Goal: Information Seeking & Learning: Learn about a topic

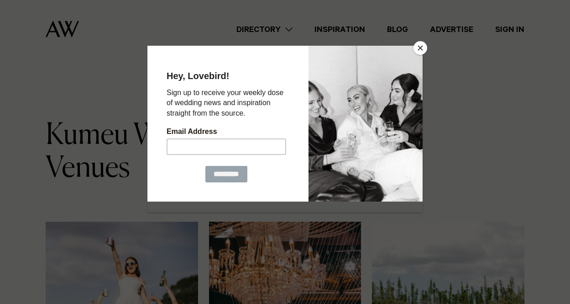
click at [422, 44] on button "Close" at bounding box center [421, 48] width 14 height 14
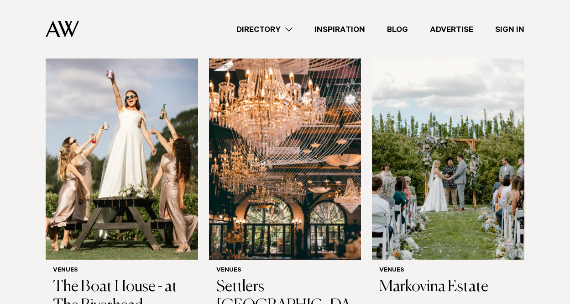
scroll to position [46, 0]
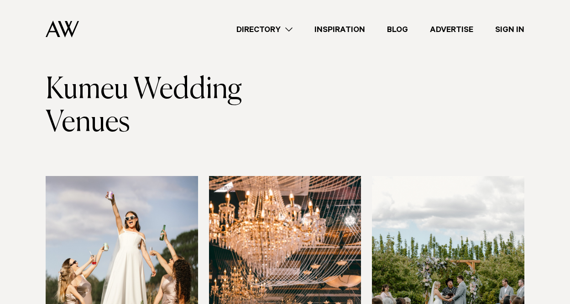
click at [134, 221] on img at bounding box center [122, 278] width 152 height 204
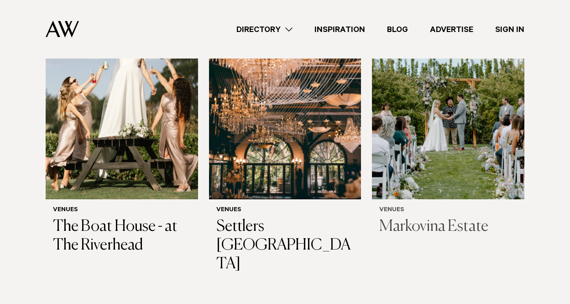
scroll to position [228, 0]
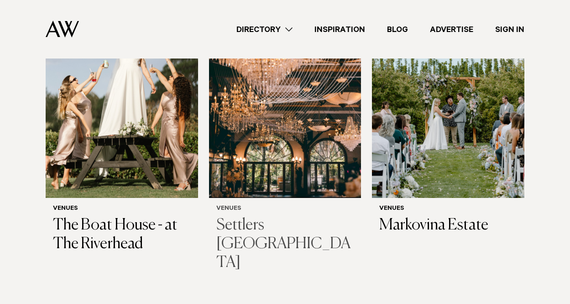
click at [339, 167] on img at bounding box center [285, 95] width 152 height 204
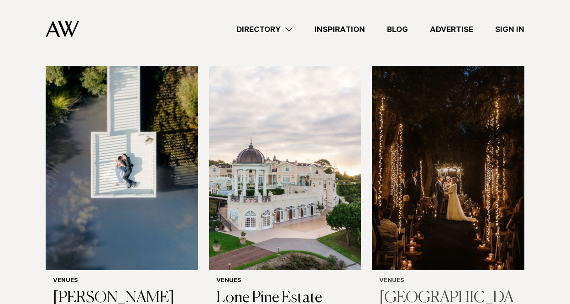
scroll to position [548, 0]
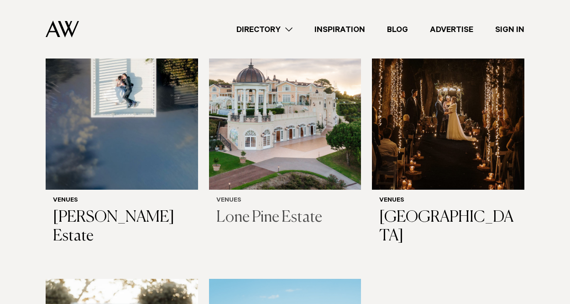
click at [321, 131] on img at bounding box center [285, 87] width 152 height 204
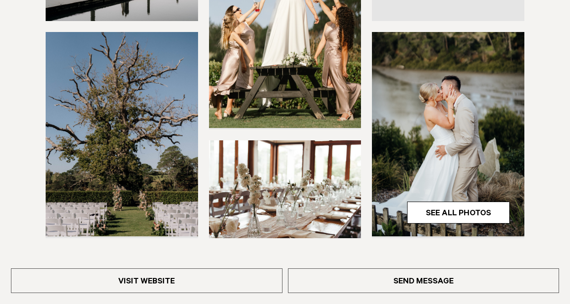
scroll to position [365, 0]
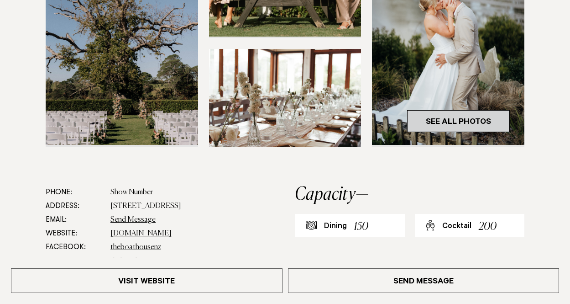
click at [455, 116] on link "See All Photos" at bounding box center [458, 121] width 103 height 22
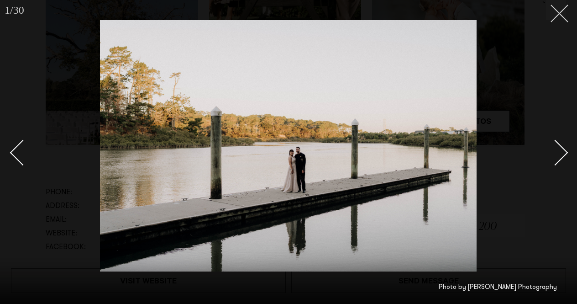
click at [552, 11] on icon at bounding box center [555, 10] width 11 height 11
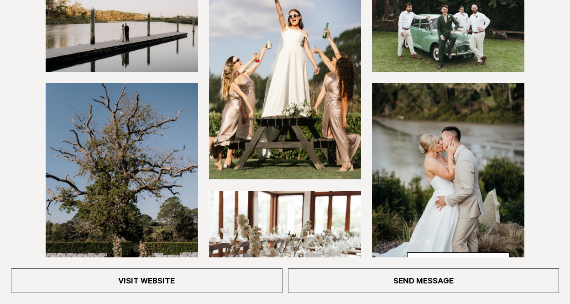
scroll to position [274, 0]
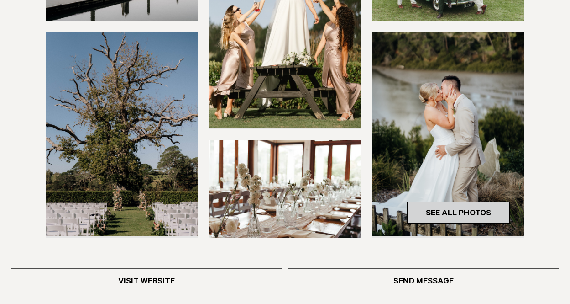
click at [466, 211] on link "See All Photos" at bounding box center [458, 212] width 103 height 22
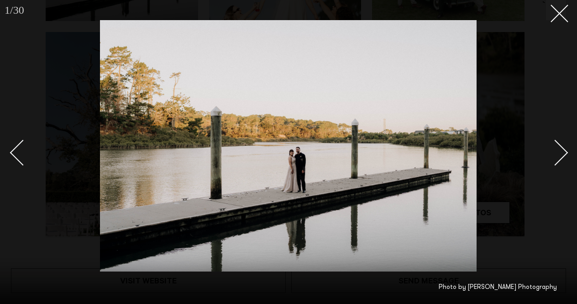
click at [570, 156] on div at bounding box center [288, 152] width 577 height 304
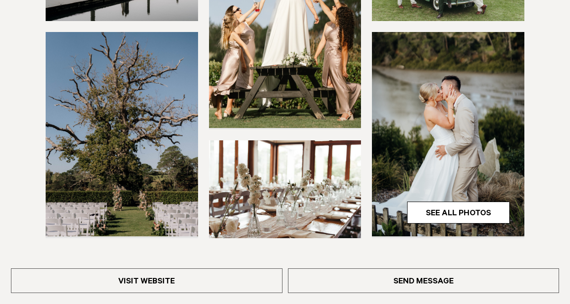
click at [473, 142] on img at bounding box center [448, 134] width 152 height 204
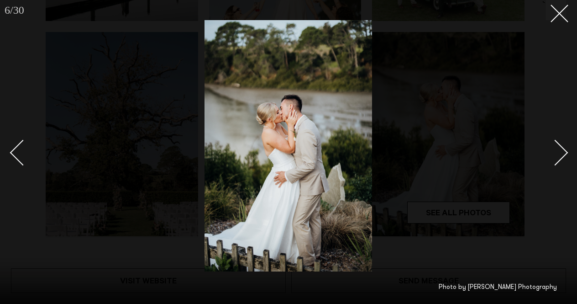
click at [560, 145] on div "Next slide" at bounding box center [555, 152] width 26 height 26
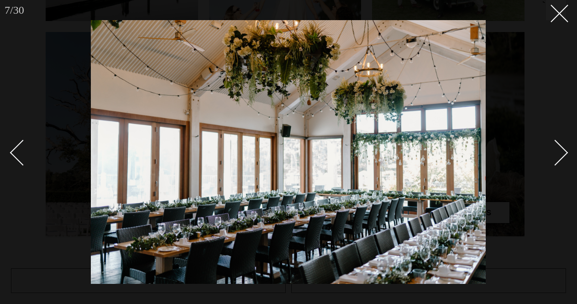
click at [560, 145] on div "Next slide" at bounding box center [555, 152] width 26 height 26
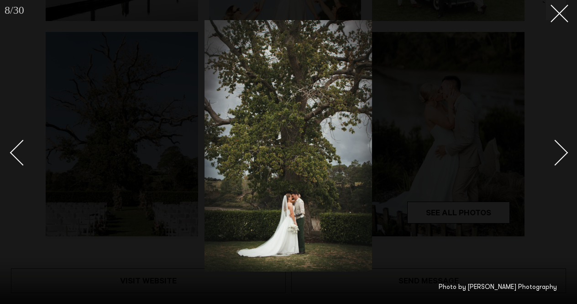
click at [560, 145] on div "Next slide" at bounding box center [555, 152] width 26 height 26
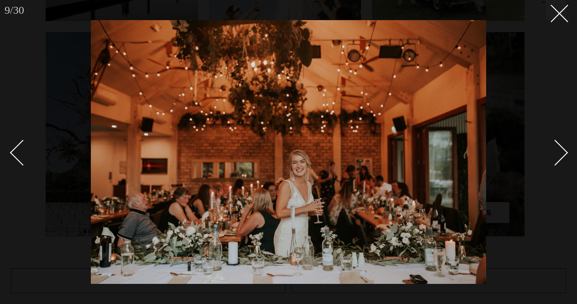
click at [560, 145] on div "Next slide" at bounding box center [555, 152] width 26 height 26
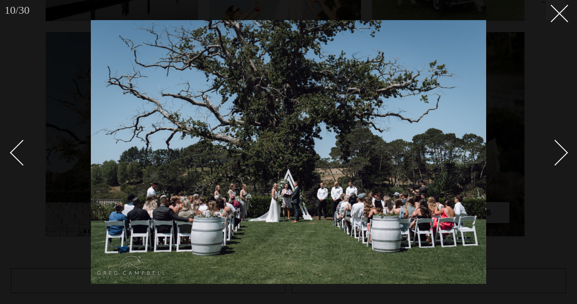
click at [560, 145] on div "Next slide" at bounding box center [555, 152] width 26 height 26
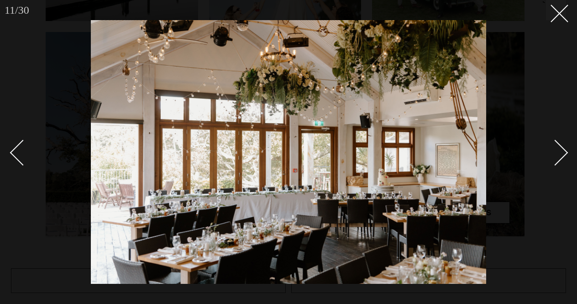
click at [560, 145] on div "Next slide" at bounding box center [555, 152] width 26 height 26
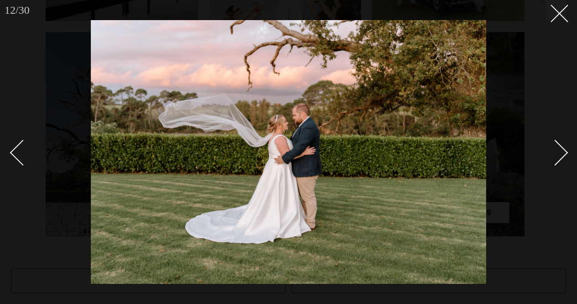
click at [560, 145] on div "Next slide" at bounding box center [555, 152] width 26 height 26
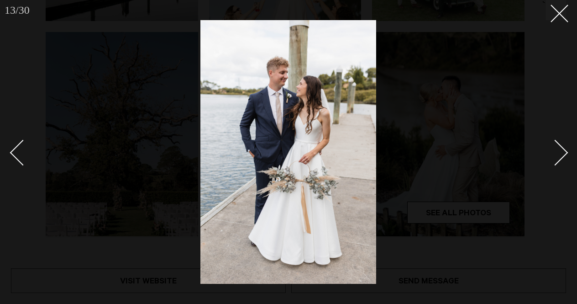
click at [560, 145] on div "Next slide" at bounding box center [555, 152] width 26 height 26
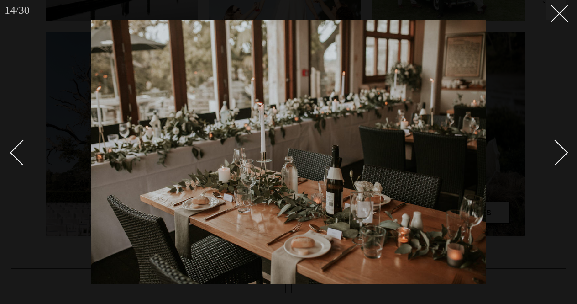
click at [560, 145] on div "Next slide" at bounding box center [555, 152] width 26 height 26
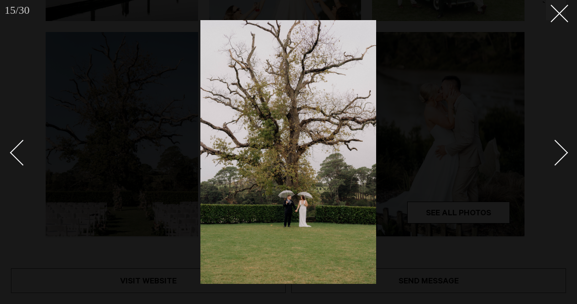
click at [560, 145] on div "Next slide" at bounding box center [555, 152] width 26 height 26
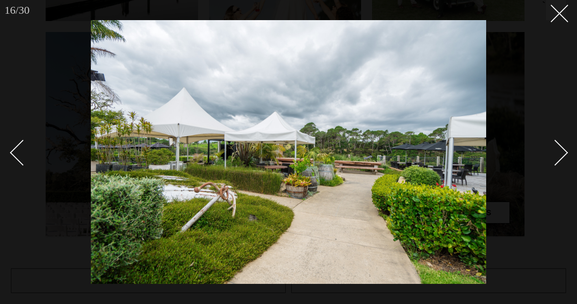
click at [560, 145] on div "Next slide" at bounding box center [555, 152] width 26 height 26
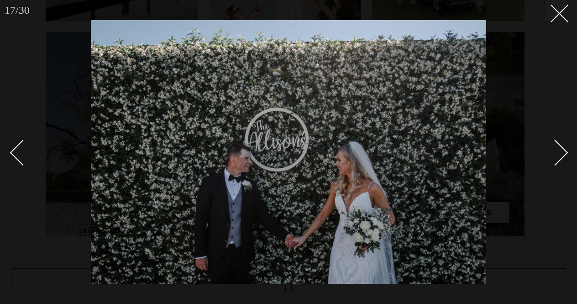
click at [8, 161] on div at bounding box center [288, 152] width 577 height 304
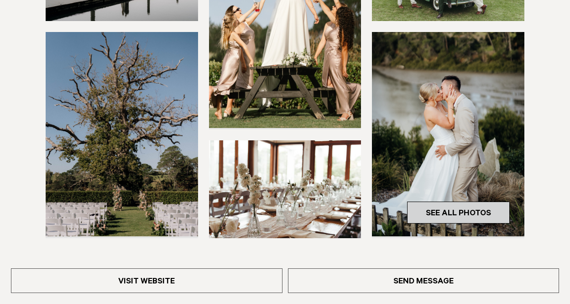
click at [475, 206] on link "See All Photos" at bounding box center [458, 212] width 103 height 22
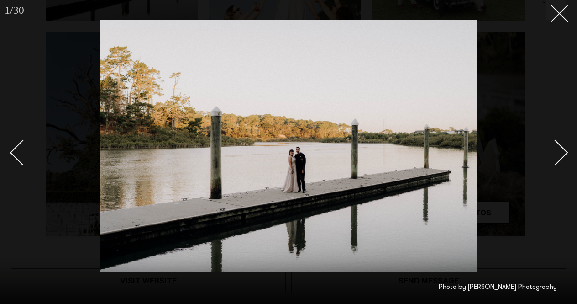
click at [555, 158] on div "Next slide" at bounding box center [555, 152] width 26 height 26
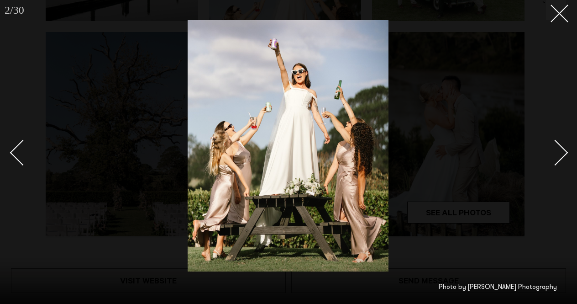
click at [555, 158] on div "Next slide" at bounding box center [555, 152] width 26 height 26
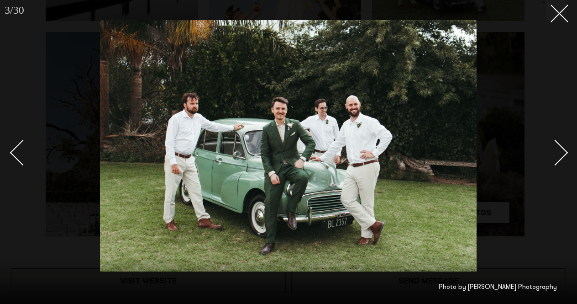
click at [555, 158] on div "Next slide" at bounding box center [555, 152] width 26 height 26
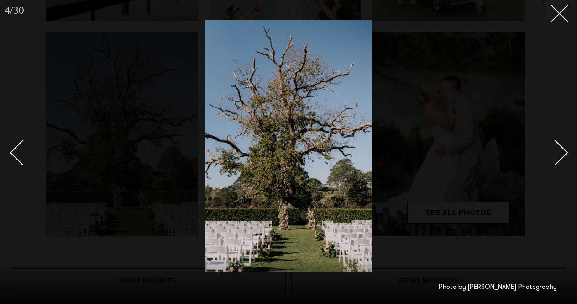
click at [555, 158] on div "Next slide" at bounding box center [555, 152] width 26 height 26
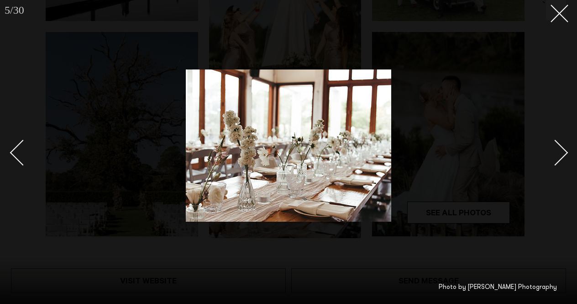
click at [555, 158] on div "Next slide" at bounding box center [555, 152] width 26 height 26
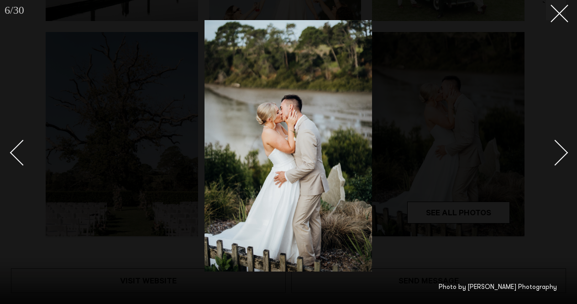
click at [555, 158] on div "Next slide" at bounding box center [555, 152] width 26 height 26
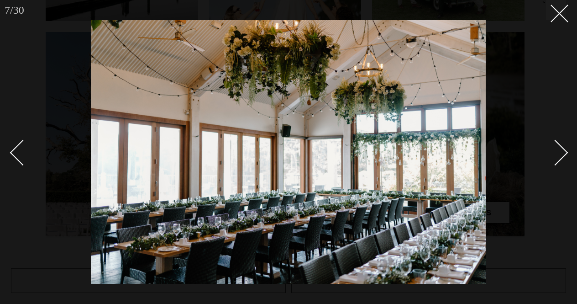
click at [555, 158] on div "Next slide" at bounding box center [555, 152] width 26 height 26
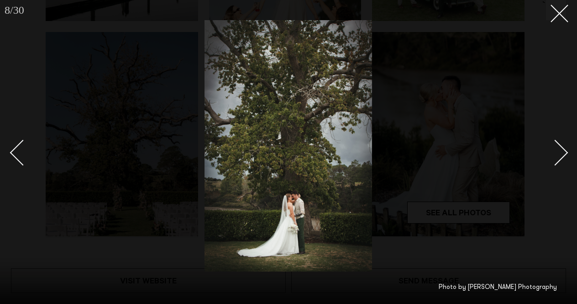
click at [555, 158] on div "Next slide" at bounding box center [555, 152] width 26 height 26
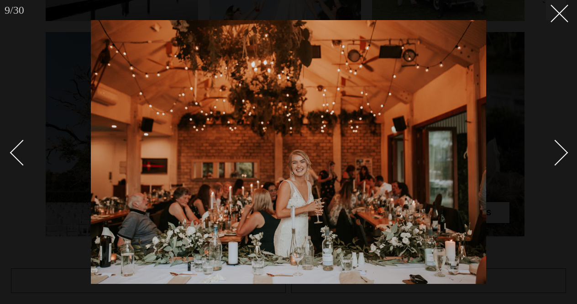
click at [555, 158] on div "Next slide" at bounding box center [555, 152] width 26 height 26
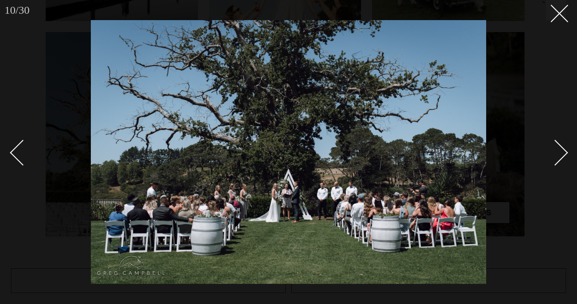
click at [554, 157] on div "Next slide" at bounding box center [555, 152] width 26 height 26
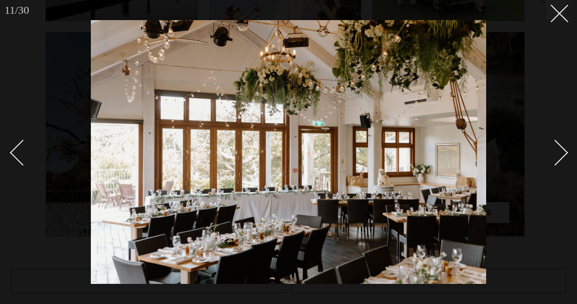
click at [553, 157] on div "Next slide" at bounding box center [555, 152] width 26 height 26
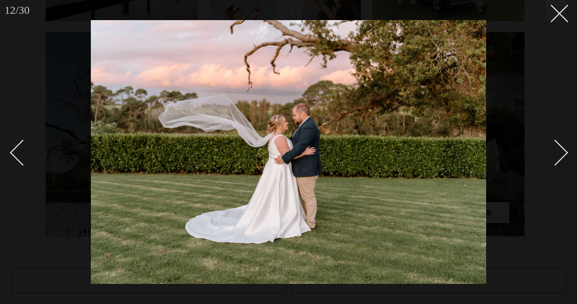
click at [553, 157] on div "Next slide" at bounding box center [555, 152] width 26 height 26
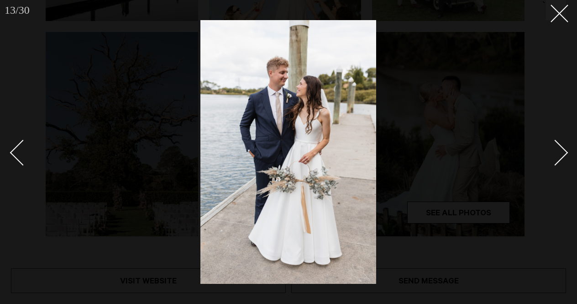
click at [552, 157] on div "Next slide" at bounding box center [555, 152] width 26 height 26
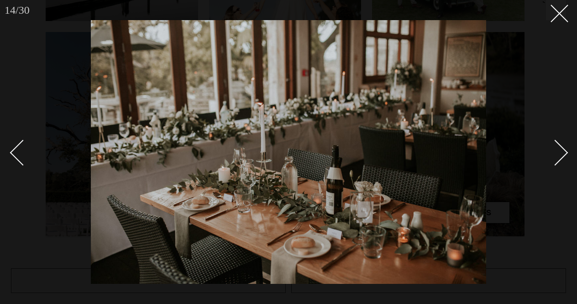
click at [552, 157] on div "Next slide" at bounding box center [555, 152] width 26 height 26
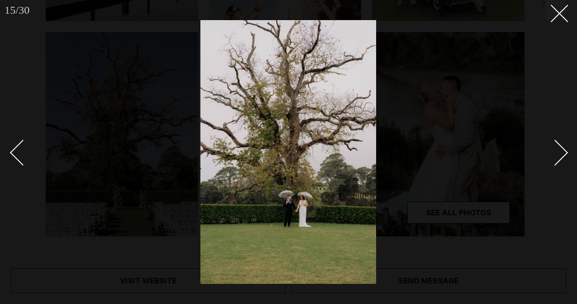
click at [552, 157] on div "Next slide" at bounding box center [555, 152] width 26 height 26
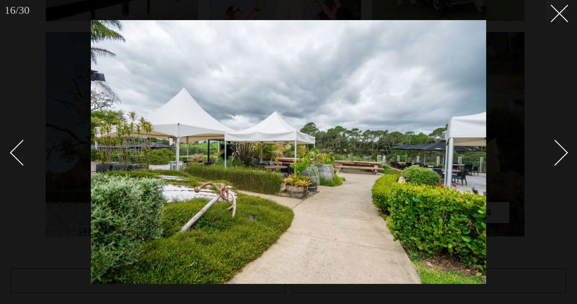
click at [552, 157] on div "Next slide" at bounding box center [555, 152] width 26 height 26
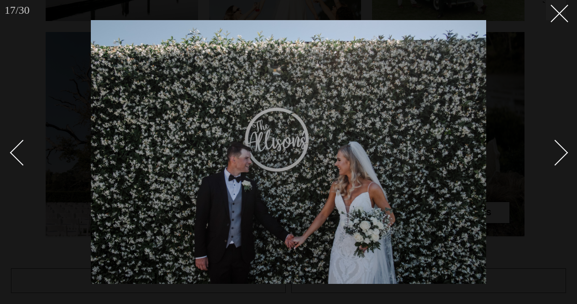
click at [551, 157] on div "Next slide" at bounding box center [555, 152] width 26 height 26
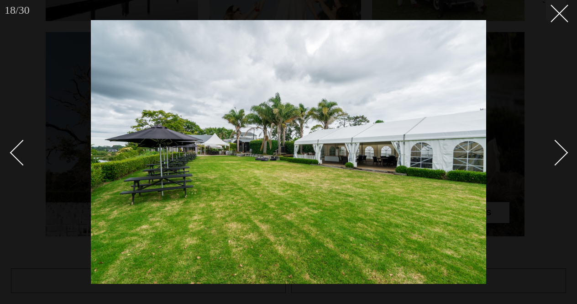
click at [551, 157] on div "Next slide" at bounding box center [555, 152] width 26 height 26
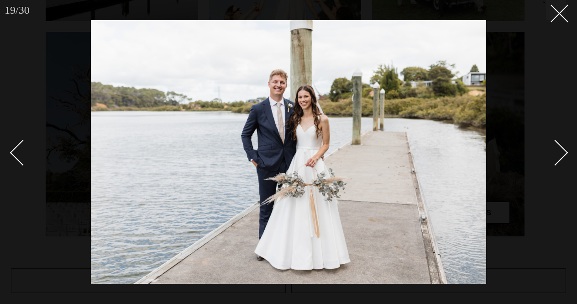
click at [560, 156] on div "Next slide" at bounding box center [555, 152] width 26 height 26
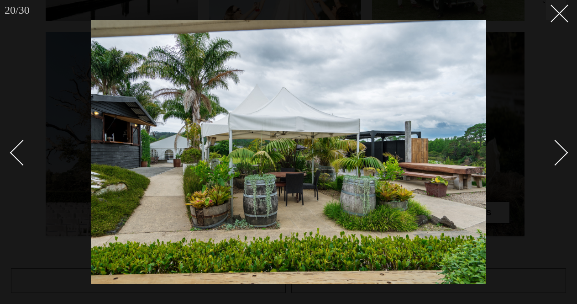
click at [560, 156] on div "Next slide" at bounding box center [555, 152] width 26 height 26
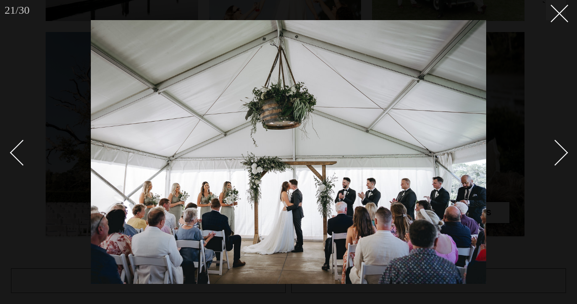
click at [560, 156] on div "Next slide" at bounding box center [555, 152] width 26 height 26
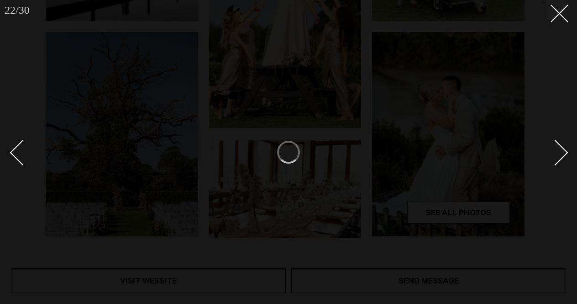
click at [560, 156] on div "Next slide" at bounding box center [555, 152] width 26 height 26
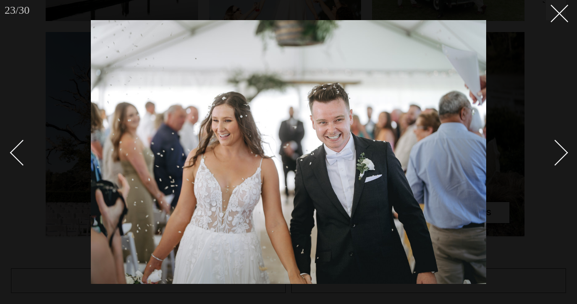
click at [560, 156] on div "Next slide" at bounding box center [555, 152] width 26 height 26
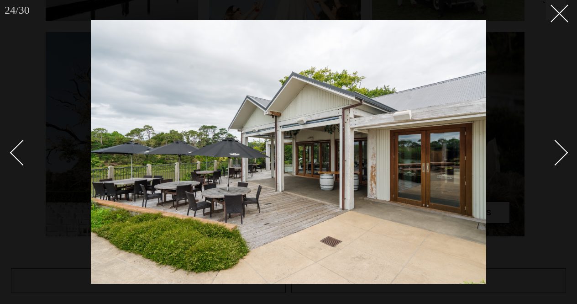
click at [560, 156] on div "Next slide" at bounding box center [555, 152] width 26 height 26
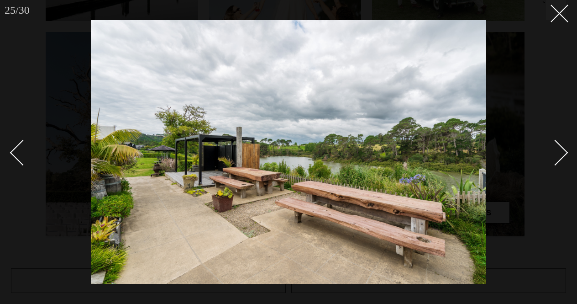
click at [560, 156] on div "Next slide" at bounding box center [555, 152] width 26 height 26
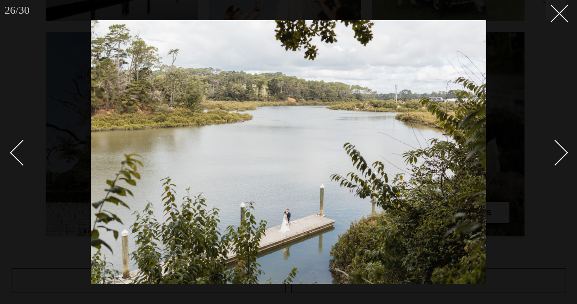
click at [560, 156] on div "Next slide" at bounding box center [555, 152] width 26 height 26
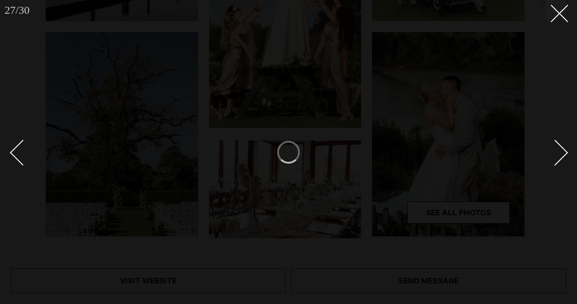
click at [560, 156] on div "Next slide" at bounding box center [555, 152] width 26 height 26
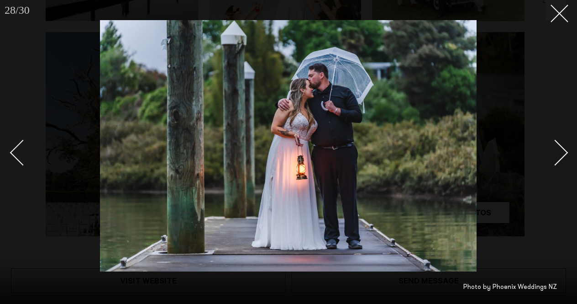
click at [560, 156] on div "Next slide" at bounding box center [555, 152] width 26 height 26
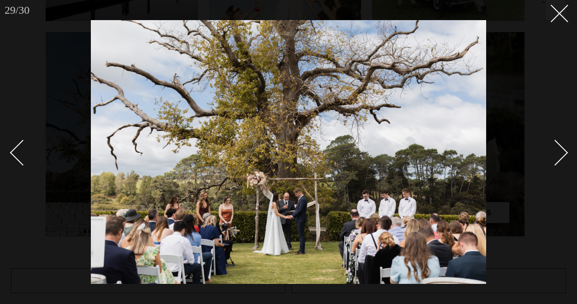
click at [560, 156] on div "Next slide" at bounding box center [555, 152] width 26 height 26
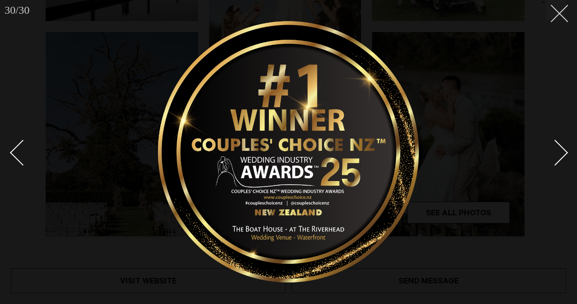
click at [559, 13] on line at bounding box center [559, 13] width 17 height 17
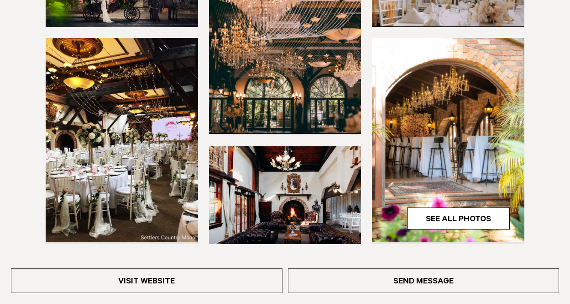
scroll to position [274, 0]
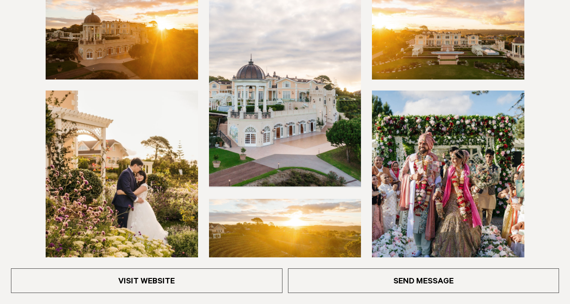
scroll to position [365, 0]
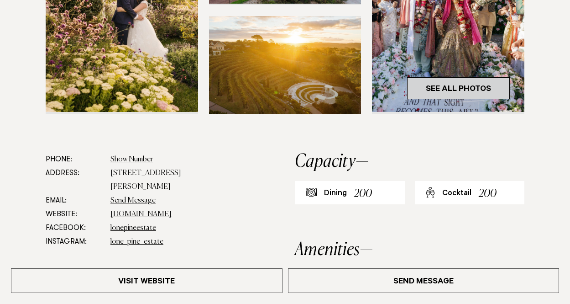
click at [471, 88] on link "See All Photos" at bounding box center [458, 88] width 103 height 22
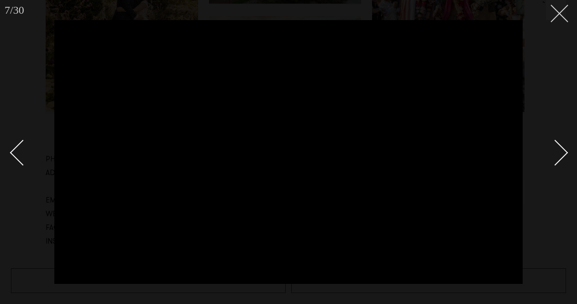
click at [556, 11] on line at bounding box center [559, 13] width 17 height 17
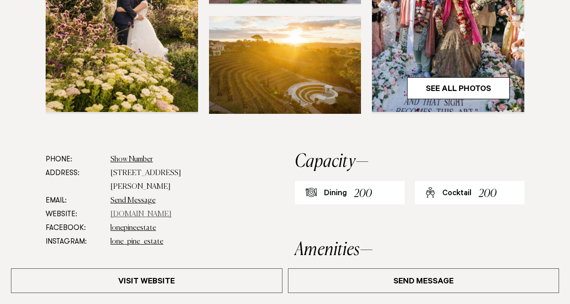
click at [168, 210] on link "lonepineestate.co.nz" at bounding box center [140, 213] width 61 height 7
